Goal: Transaction & Acquisition: Register for event/course

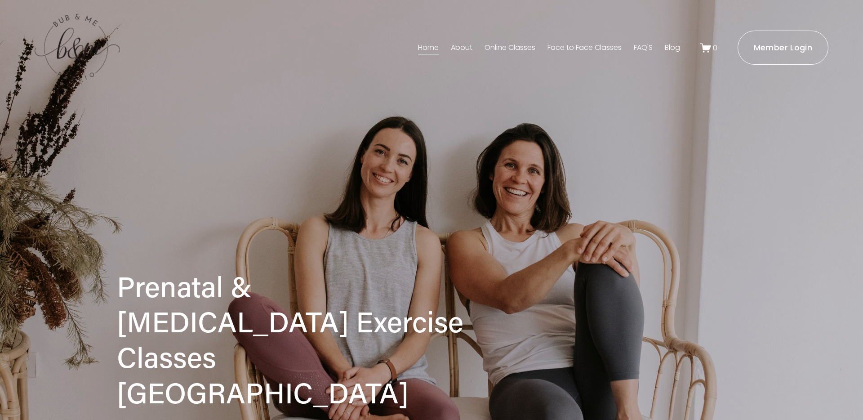
click at [577, 49] on link "Face to Face Classes" at bounding box center [584, 47] width 74 height 14
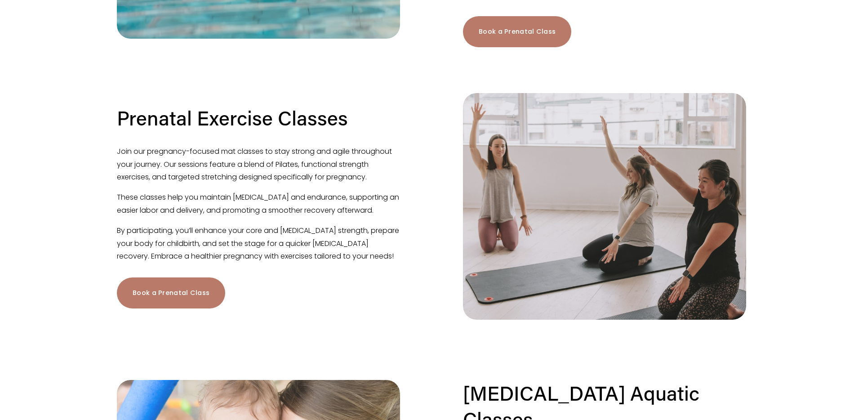
scroll to position [460, 0]
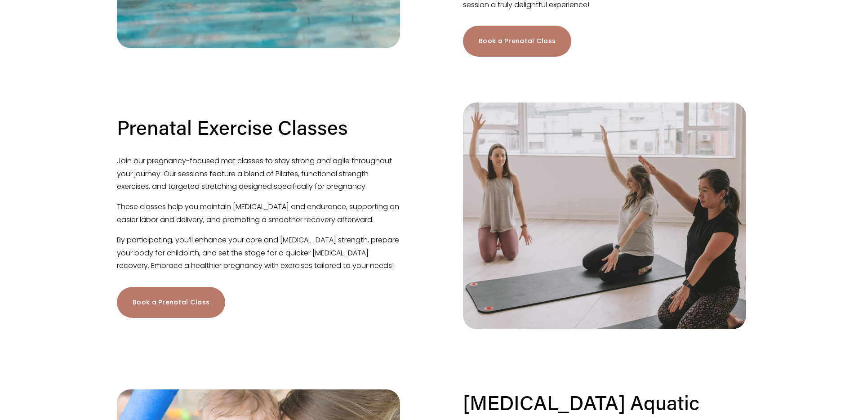
click at [202, 316] on link "Book a Prenatal Class" at bounding box center [171, 302] width 108 height 31
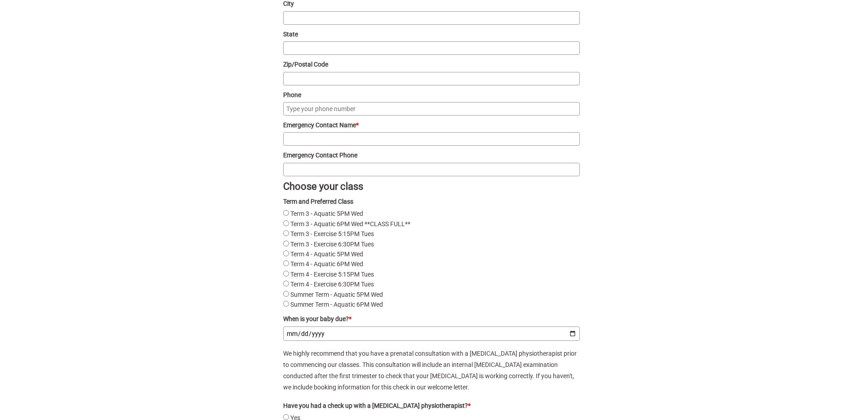
scroll to position [1111, 0]
